Goal: Information Seeking & Learning: Understand process/instructions

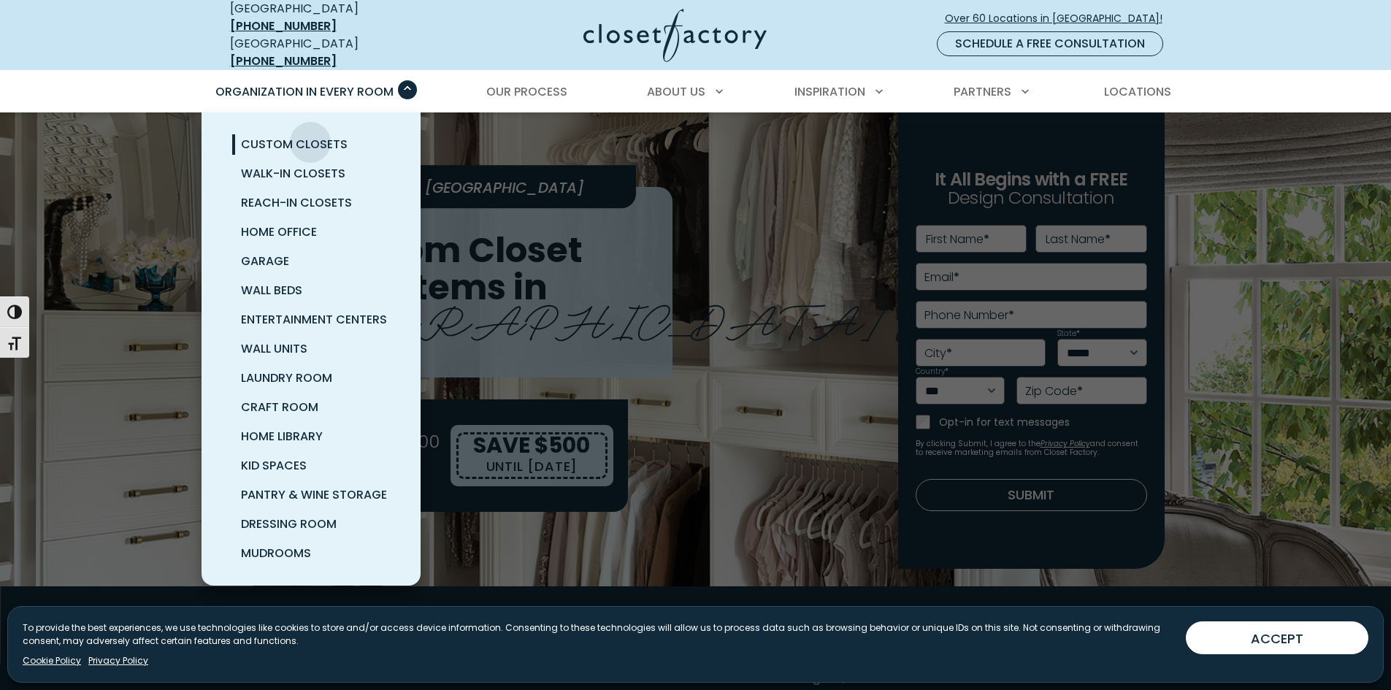
click at [310, 136] on span "Custom Closets" at bounding box center [294, 144] width 107 height 17
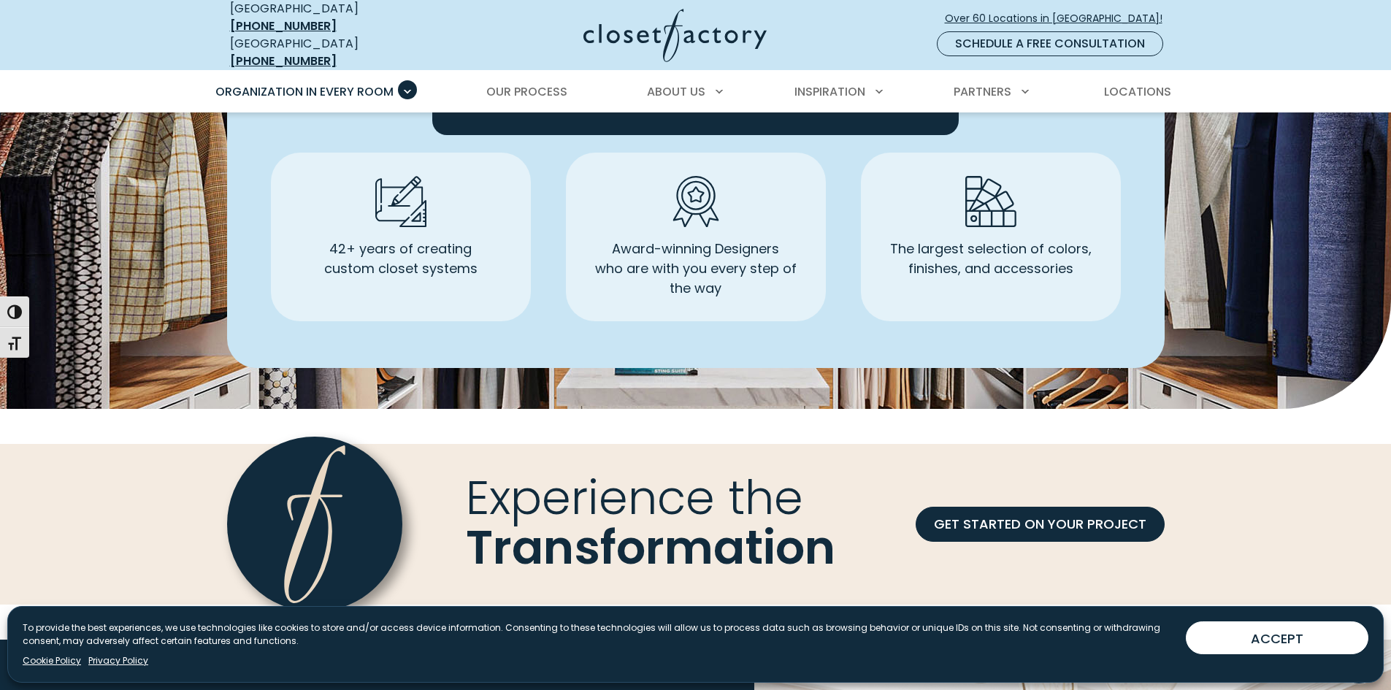
scroll to position [4217, 0]
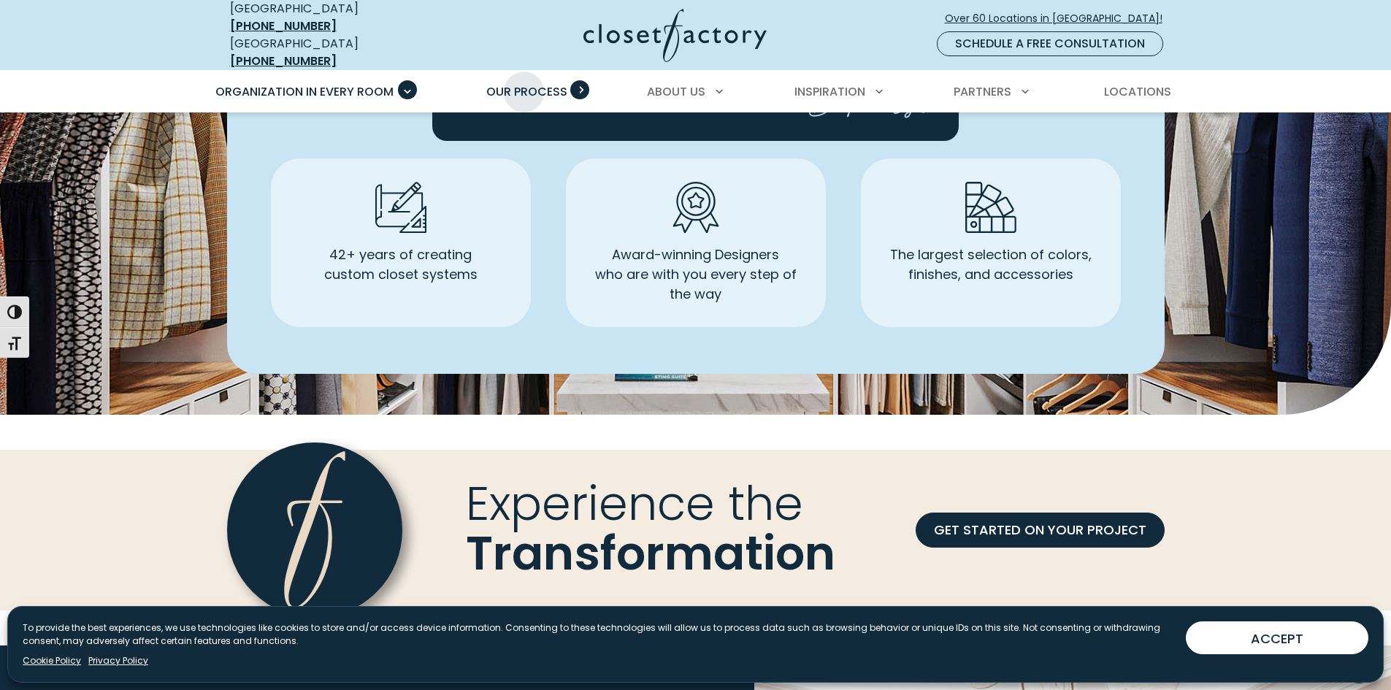
click at [525, 83] on span "Our Process" at bounding box center [526, 91] width 81 height 17
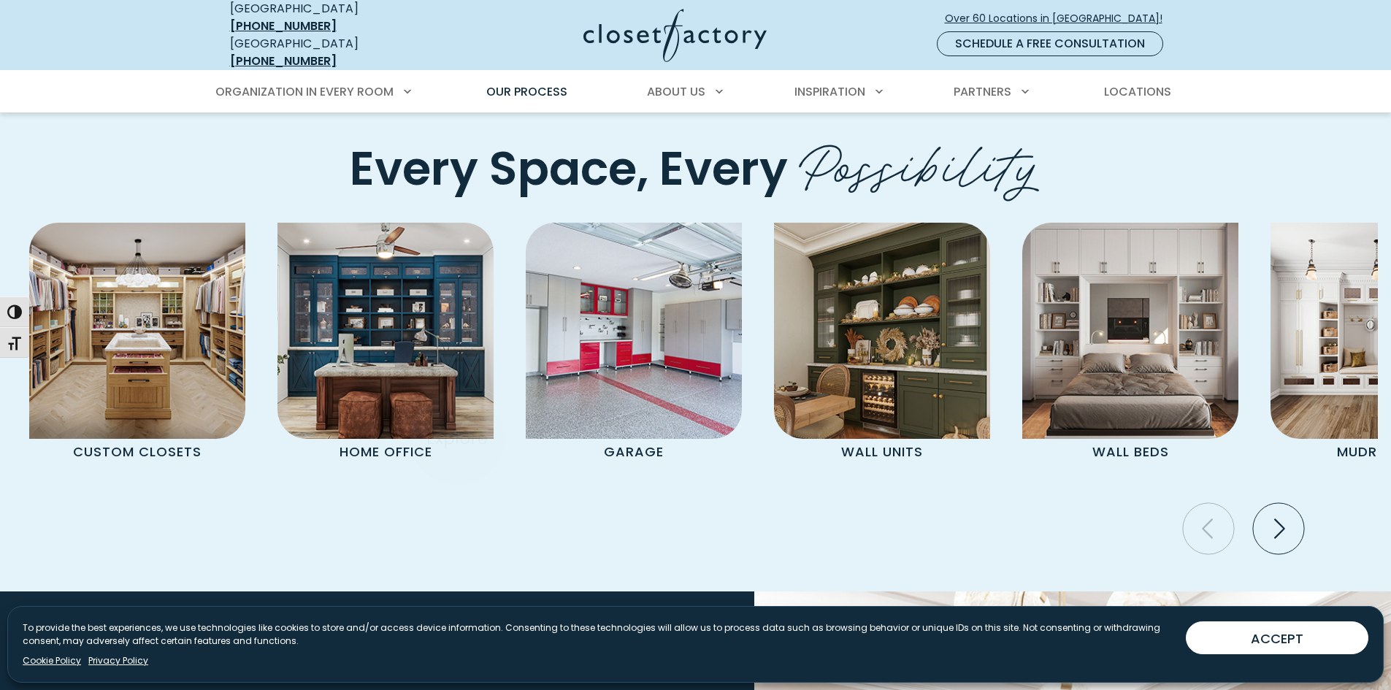
scroll to position [3066, 0]
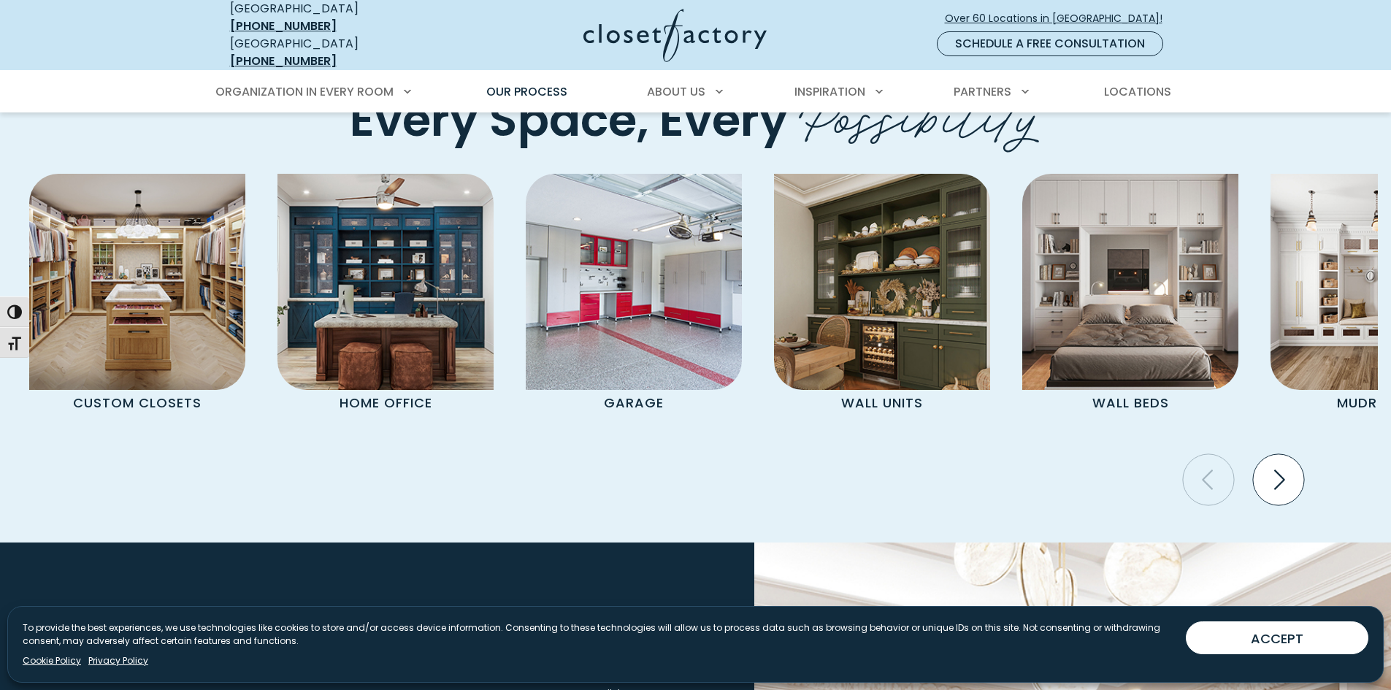
click at [1273, 463] on icon "Next slide" at bounding box center [1277, 479] width 51 height 51
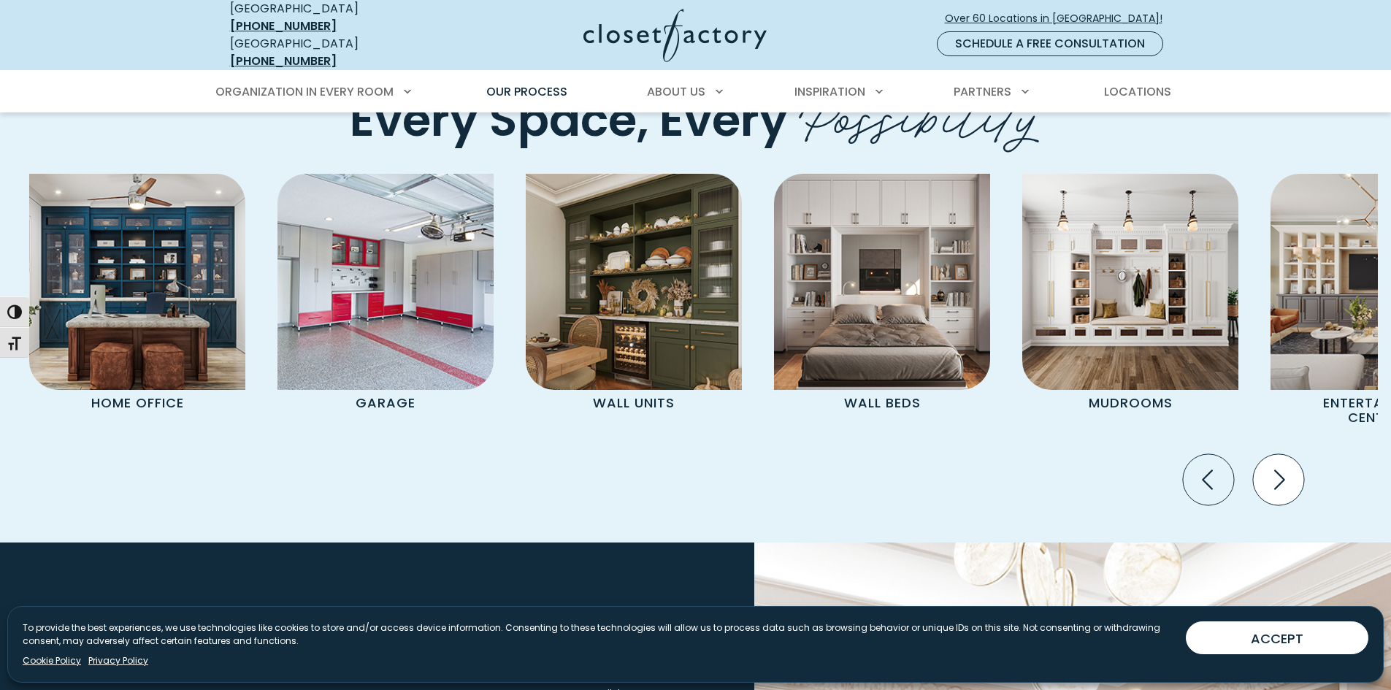
click at [1273, 463] on icon "Next slide" at bounding box center [1277, 479] width 51 height 51
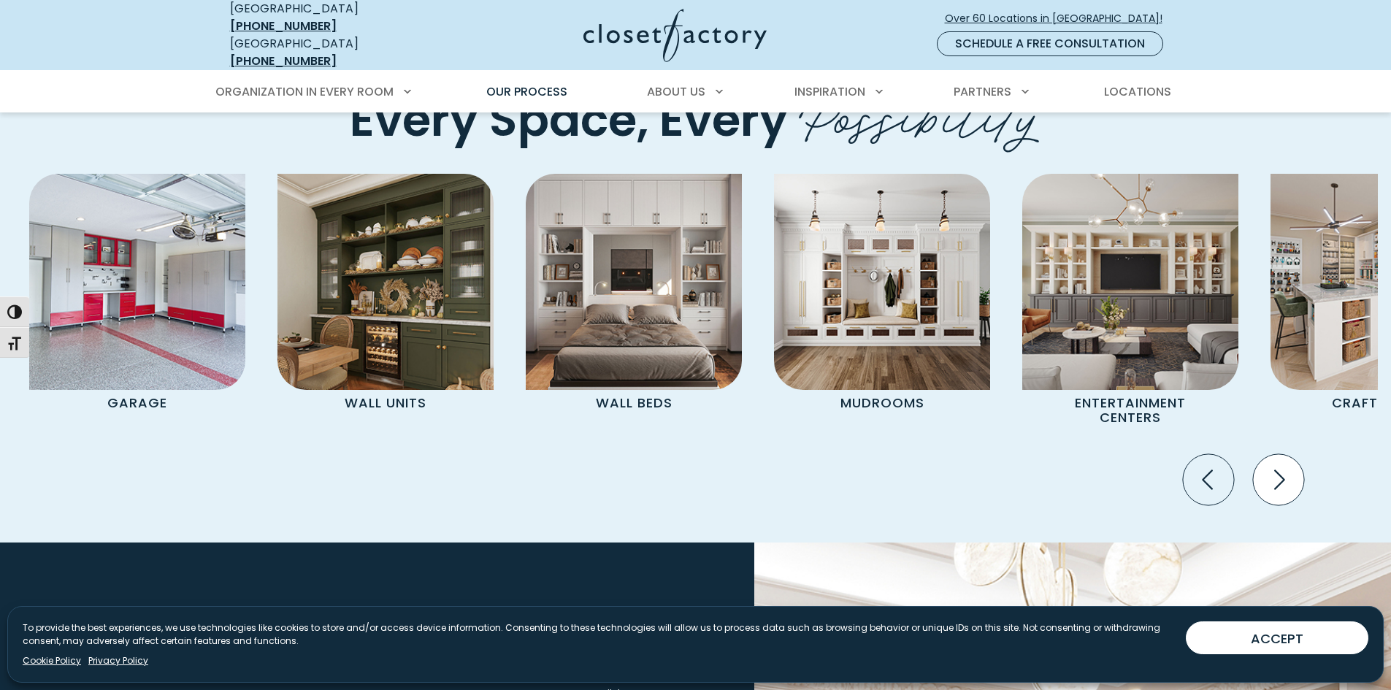
click at [1273, 463] on icon "Next slide" at bounding box center [1277, 479] width 51 height 51
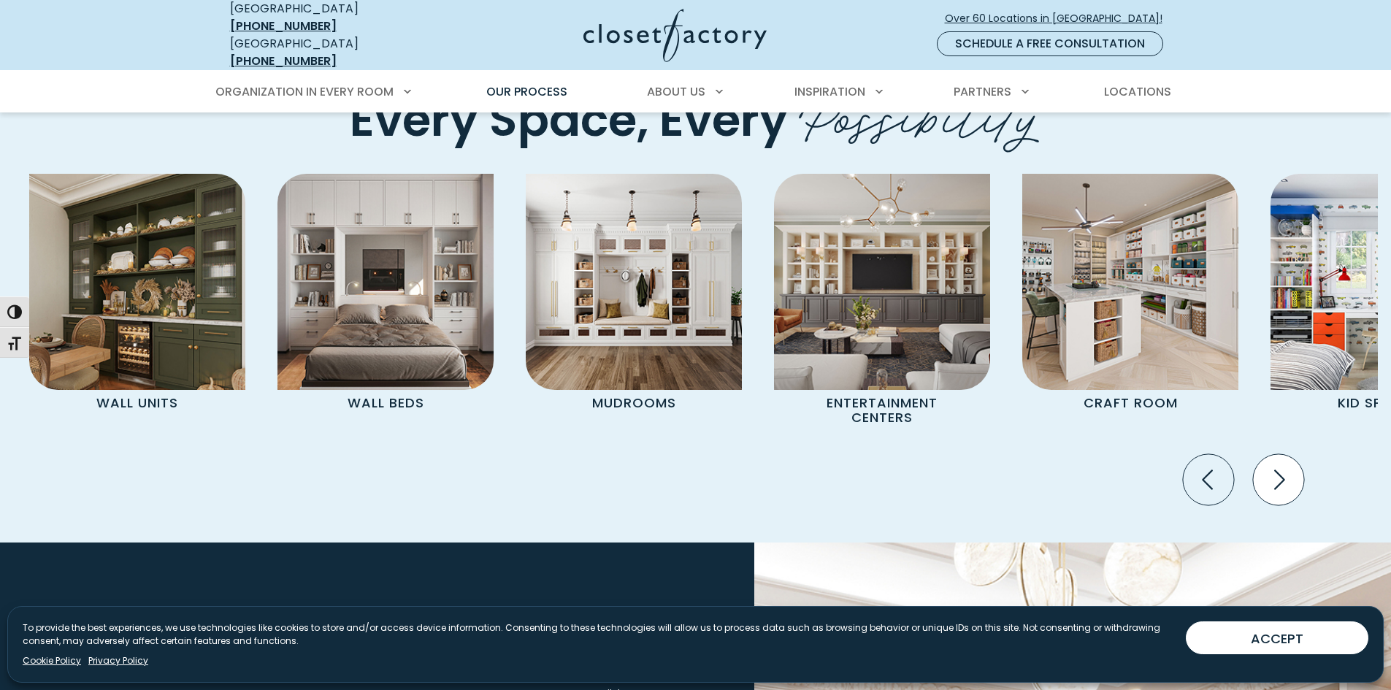
click at [1273, 463] on icon "Next slide" at bounding box center [1277, 479] width 51 height 51
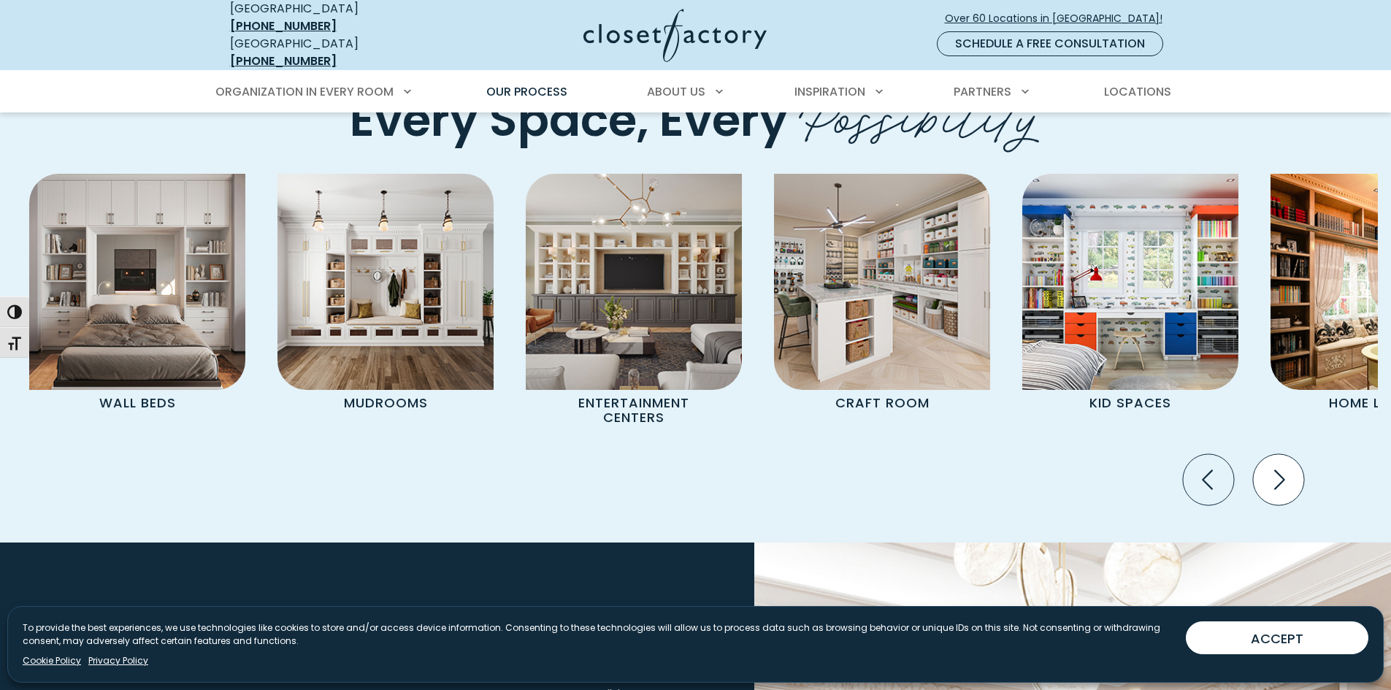
click at [1273, 463] on icon "Next slide" at bounding box center [1277, 479] width 51 height 51
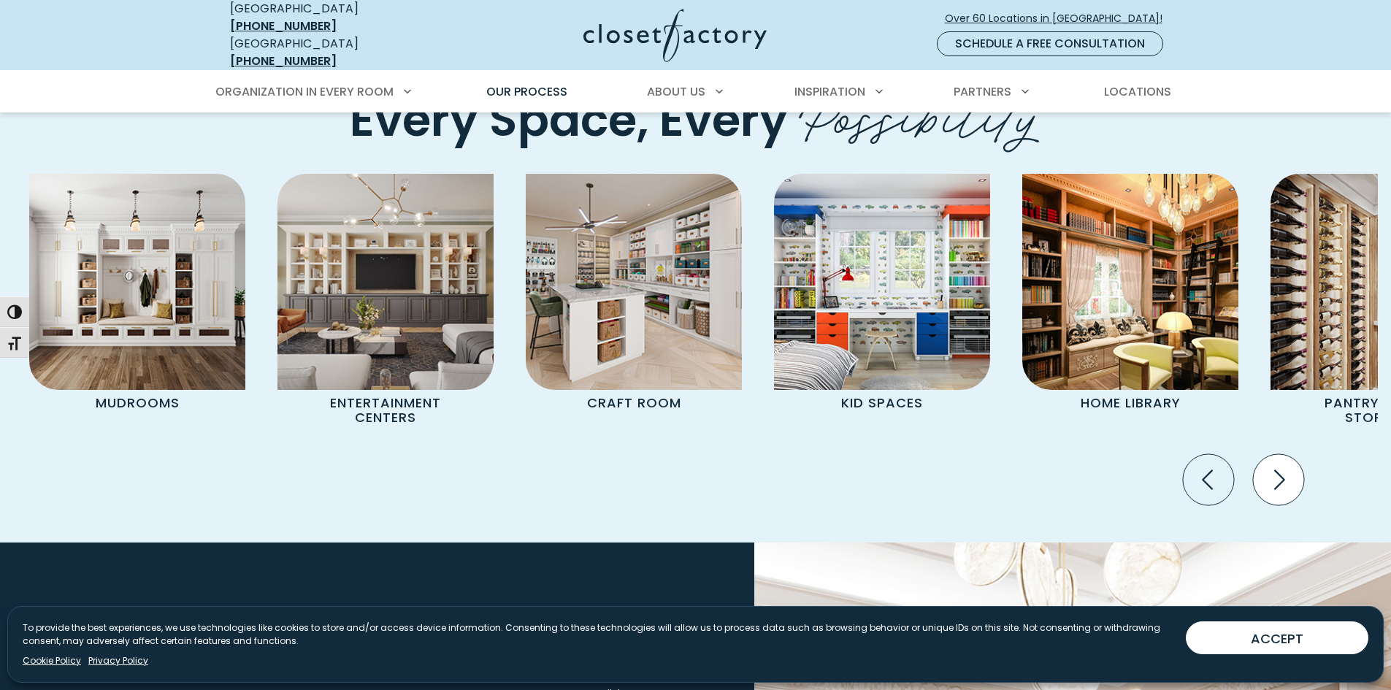
click at [1273, 463] on icon "Next slide" at bounding box center [1277, 479] width 51 height 51
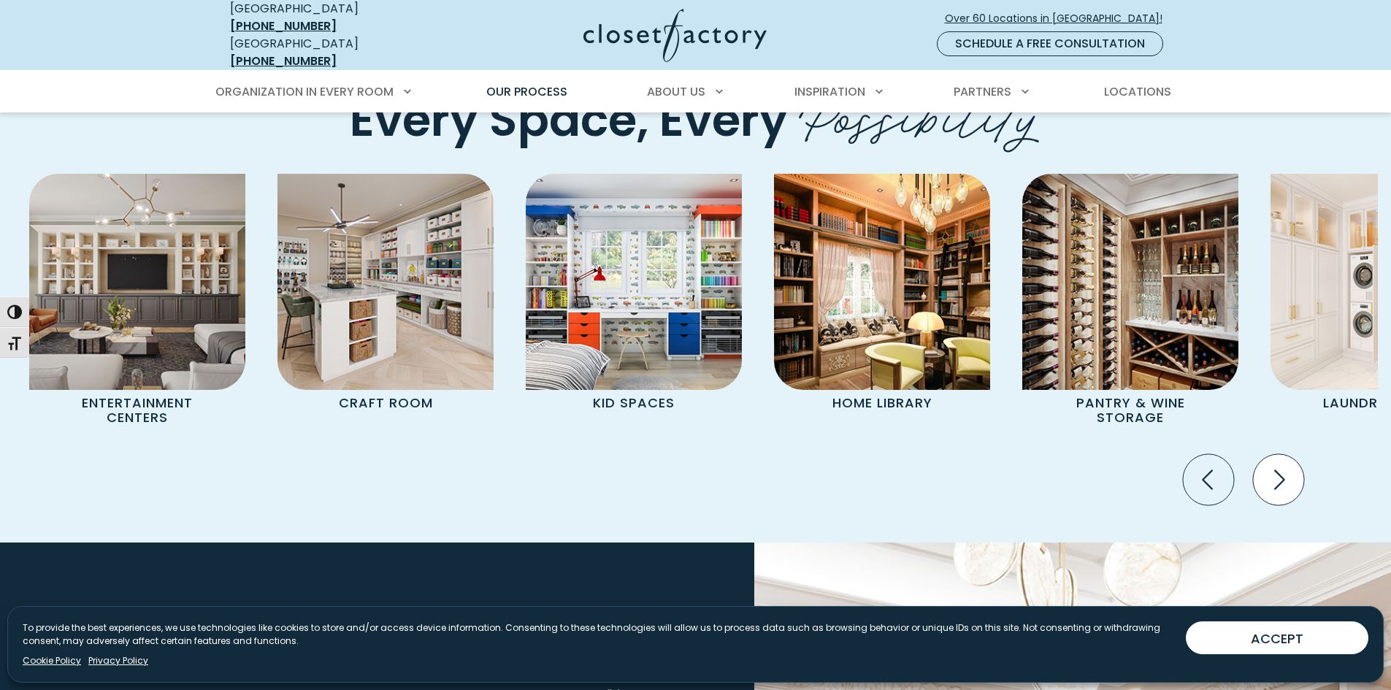
click at [1273, 463] on icon "Next slide" at bounding box center [1277, 479] width 51 height 51
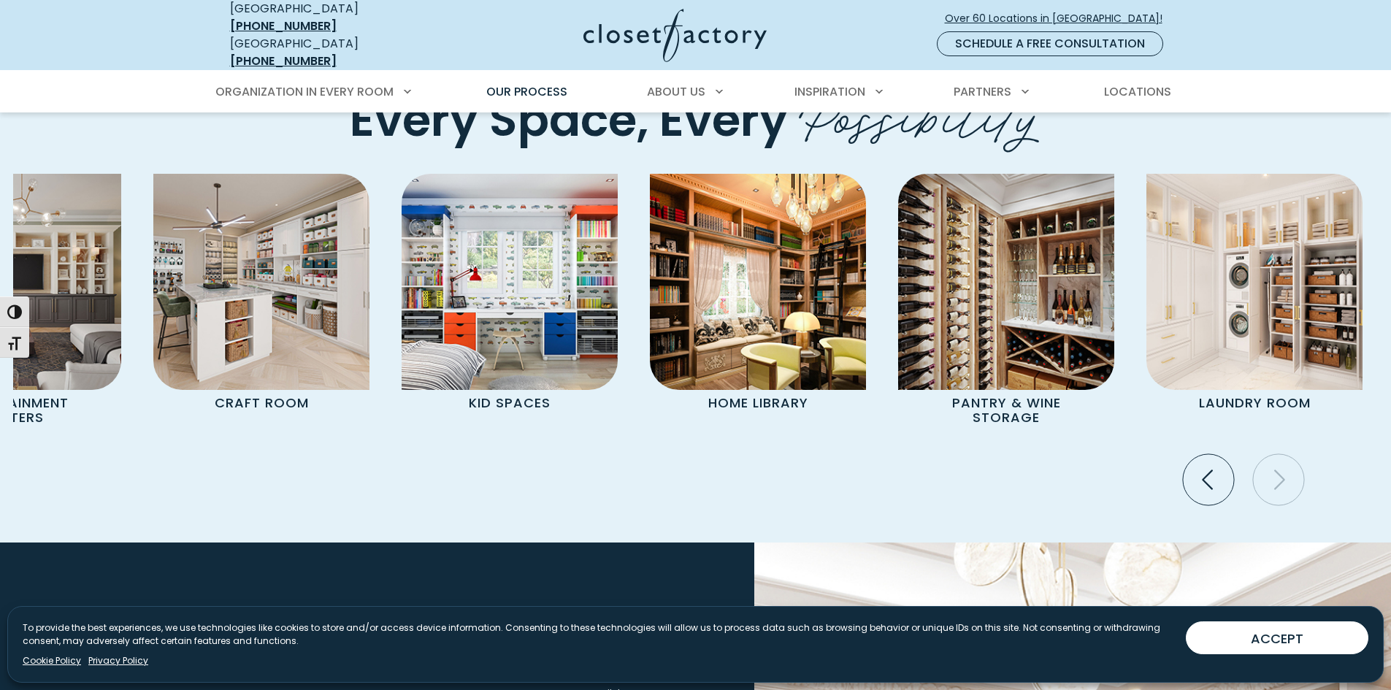
click at [1273, 463] on icon "Next slide" at bounding box center [1277, 479] width 51 height 51
click at [1225, 454] on icon "Previous slide" at bounding box center [1207, 479] width 51 height 51
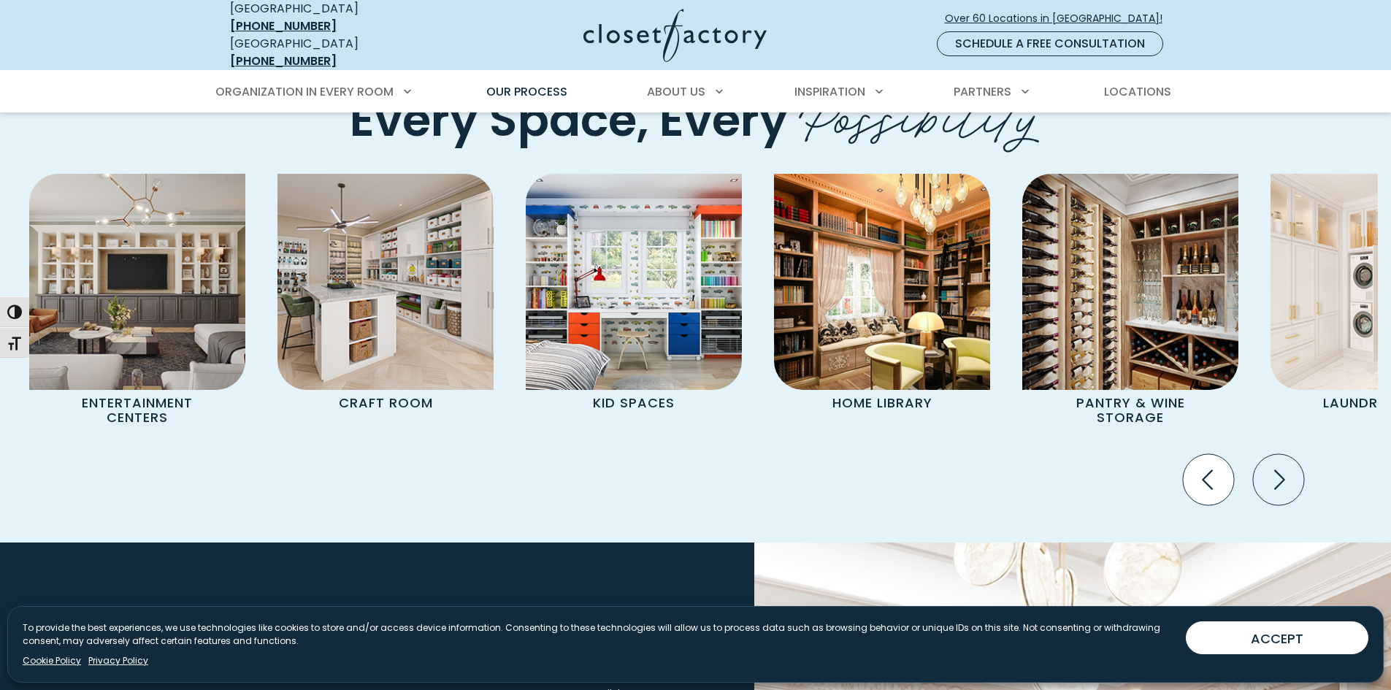
click at [1225, 454] on icon "Previous slide" at bounding box center [1207, 479] width 51 height 51
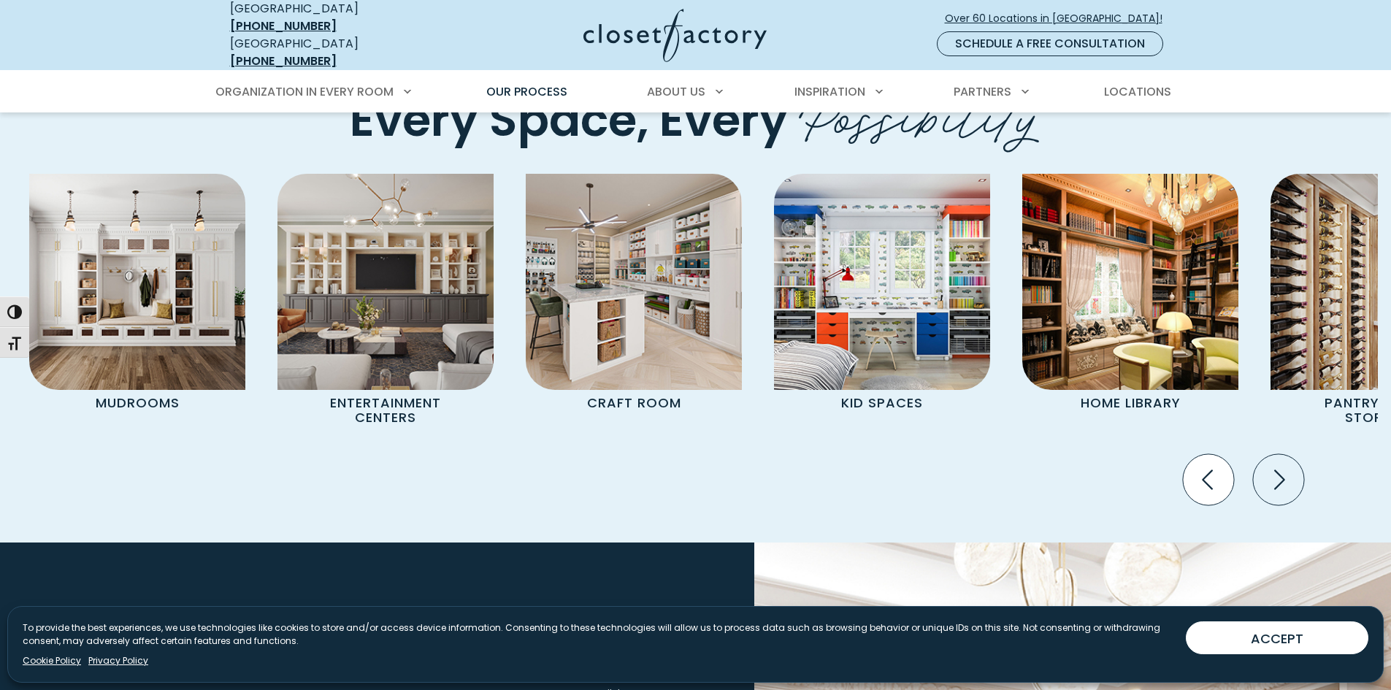
click at [1225, 454] on icon "Previous slide" at bounding box center [1207, 479] width 51 height 51
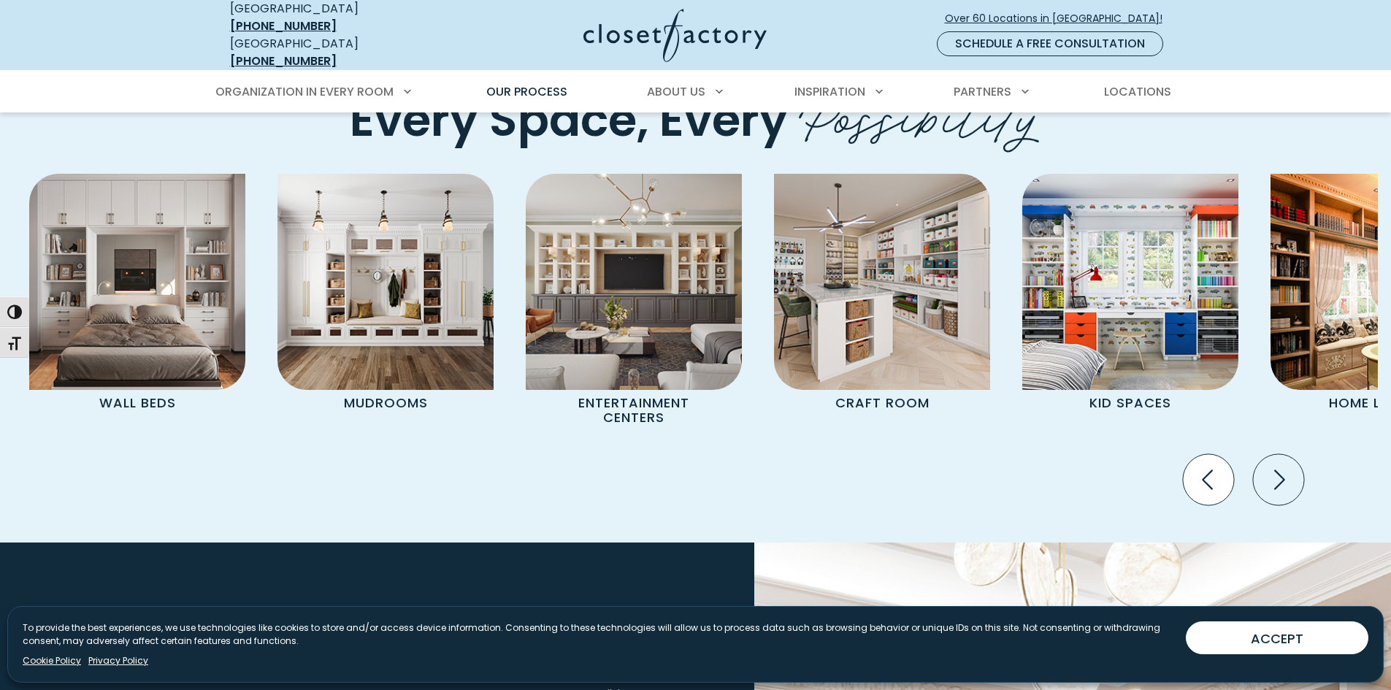
click at [1225, 454] on icon "Previous slide" at bounding box center [1207, 479] width 51 height 51
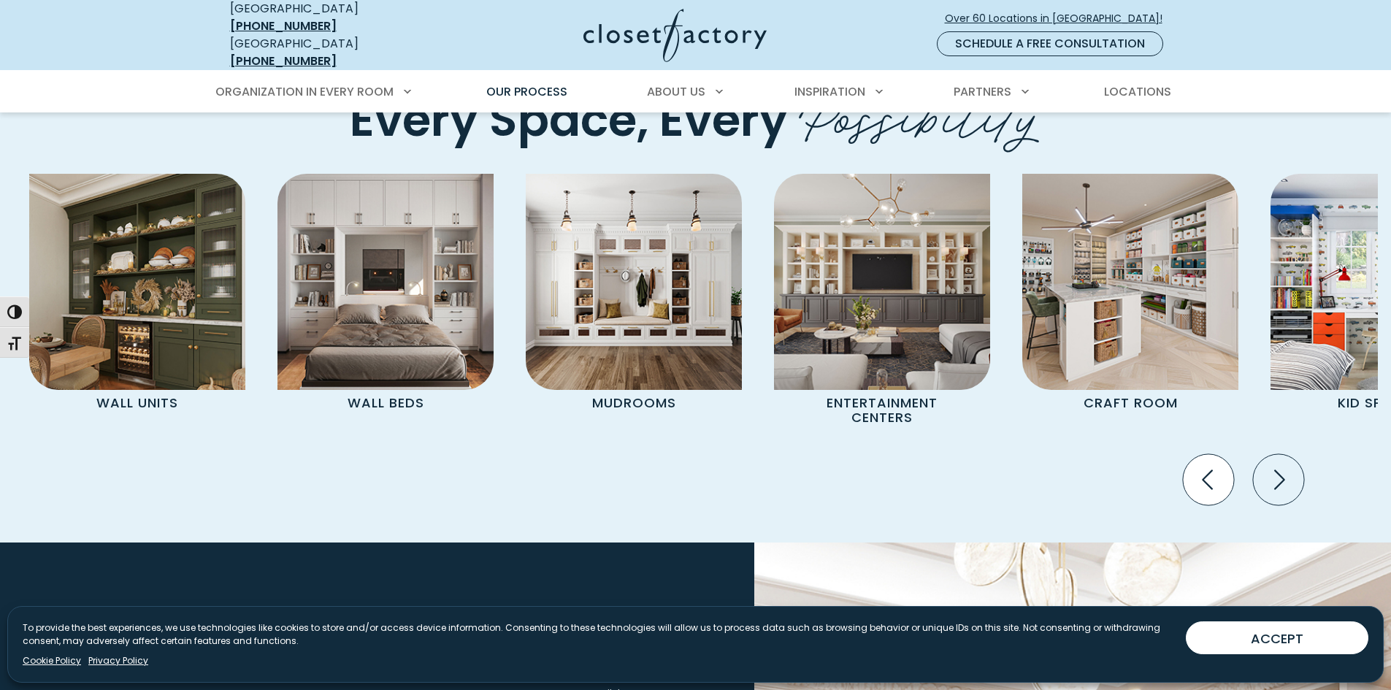
click at [1225, 454] on icon "Previous slide" at bounding box center [1207, 479] width 51 height 51
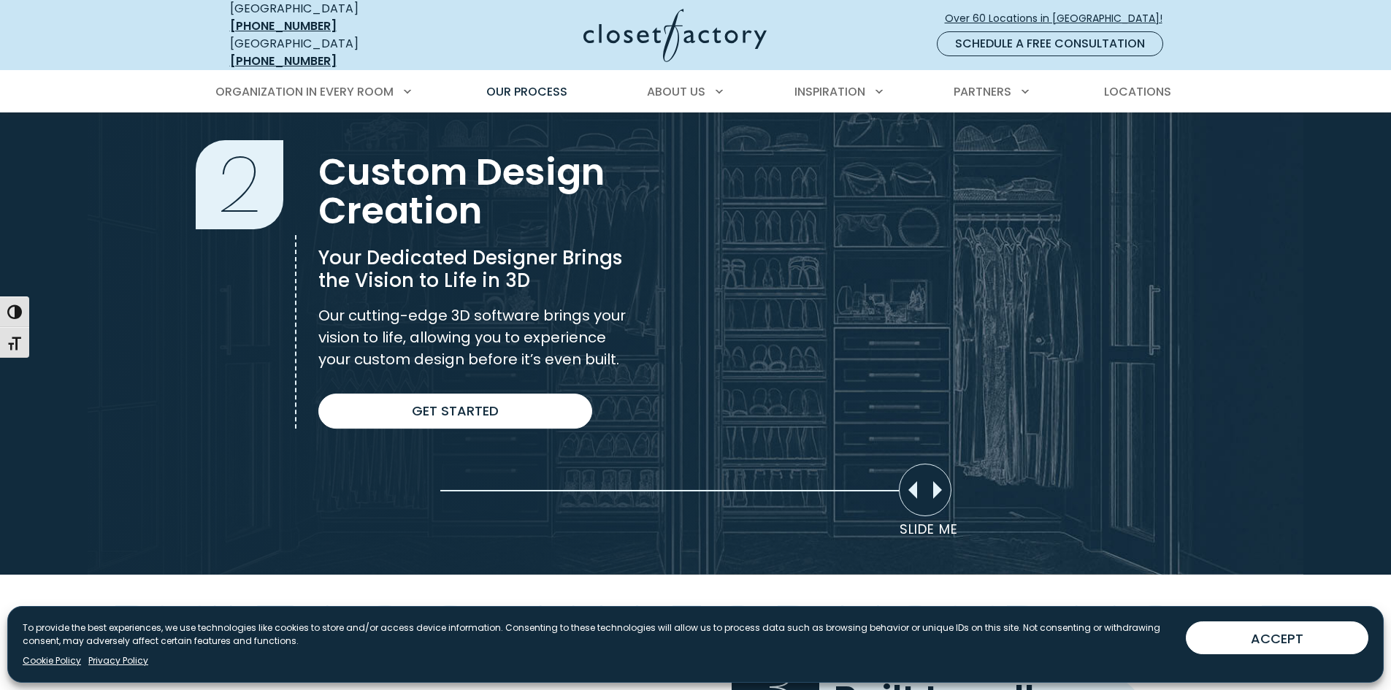
scroll to position [1022, 0]
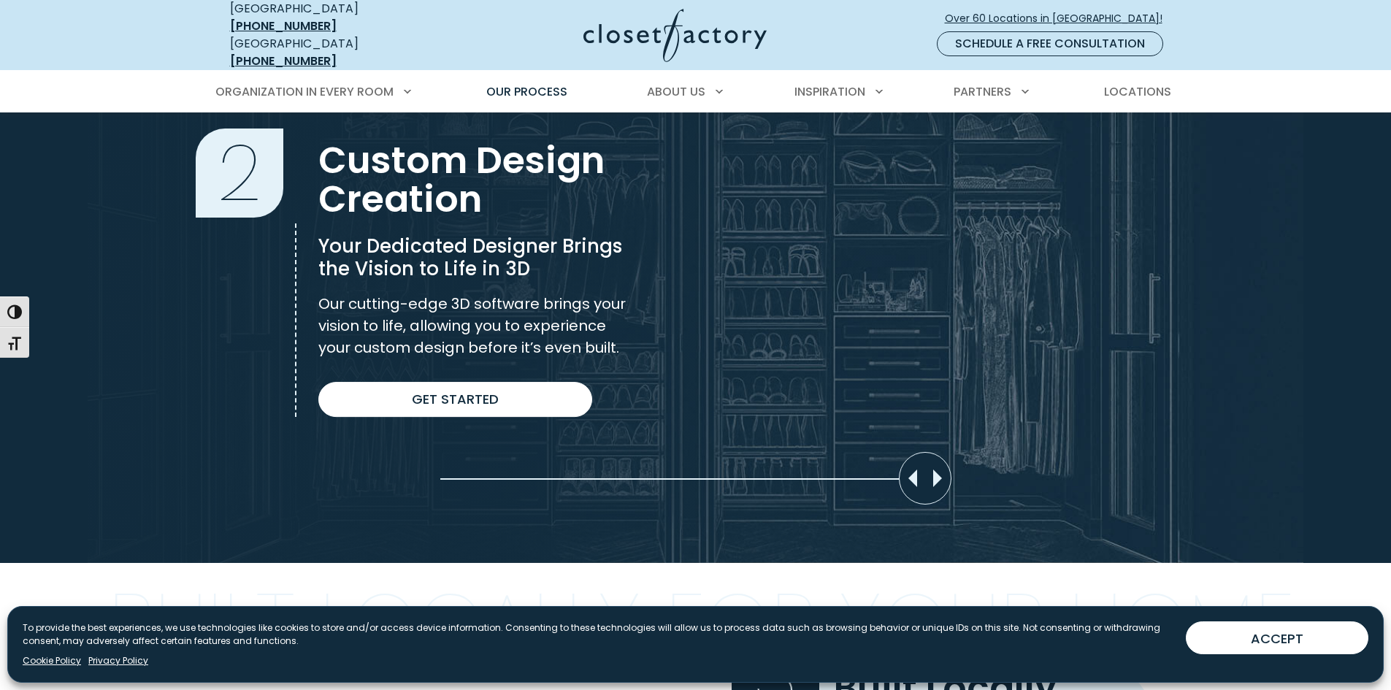
drag, startPoint x: 934, startPoint y: 469, endPoint x: 1010, endPoint y: 459, distance: 75.9
click at [1010, 459] on div "Slider moved to 0%" at bounding box center [695, 272] width 1391 height 582
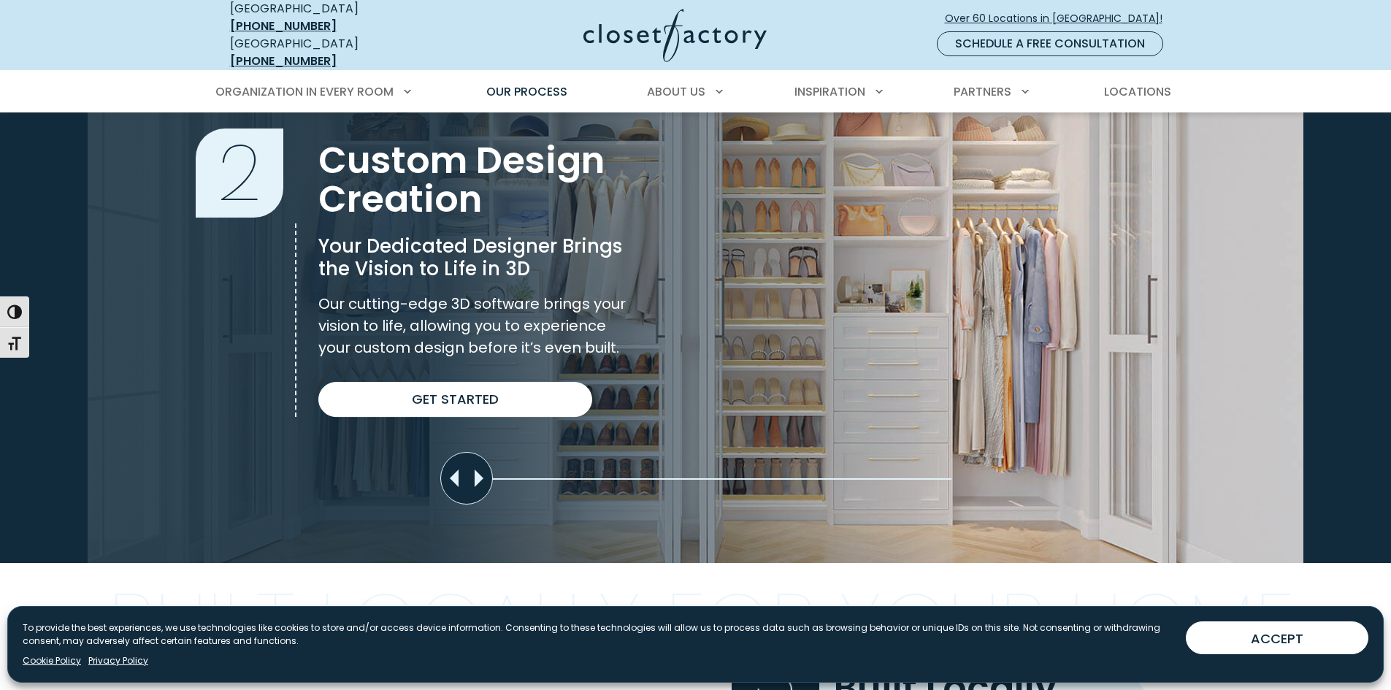
drag, startPoint x: 934, startPoint y: 471, endPoint x: 388, endPoint y: 461, distance: 546.1
click at [388, 461] on section "Custom Design Creation 2 Custom Design Creation Your Dedicated Designer Brings …" at bounding box center [695, 272] width 1391 height 582
